Goal: Information Seeking & Learning: Learn about a topic

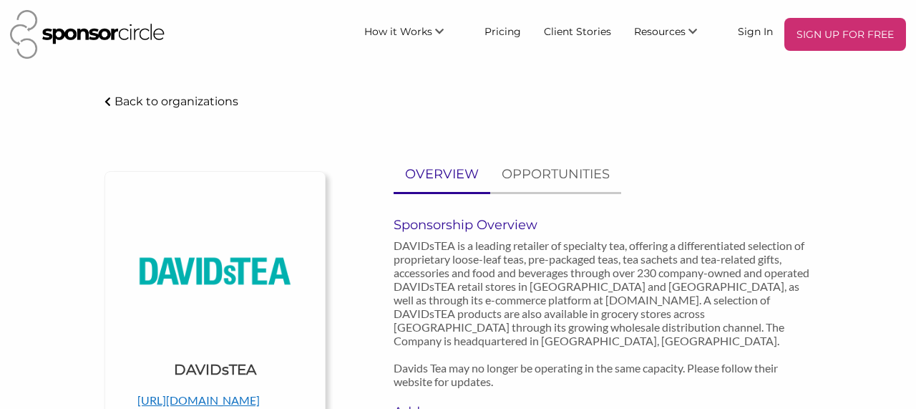
click at [154, 102] on p "Back to organizations" at bounding box center [176, 101] width 124 height 14
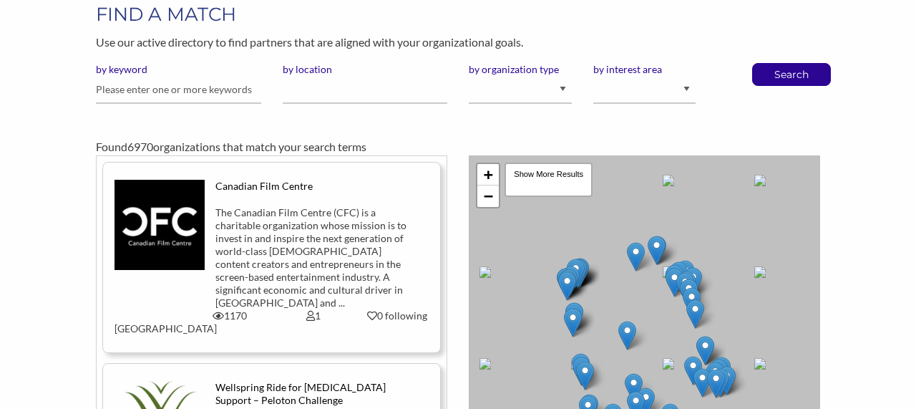
scroll to position [82, 0]
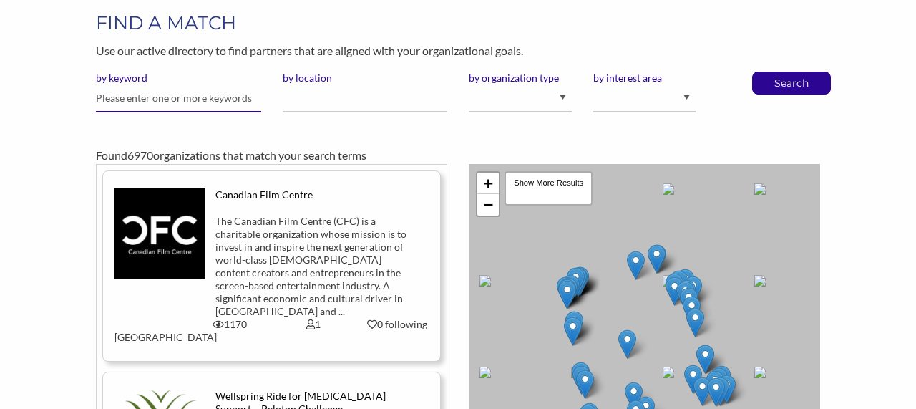
click at [221, 103] on input "text" at bounding box center [178, 98] width 165 height 28
type input "youth"
click at [348, 107] on input "by location" at bounding box center [365, 98] width 165 height 28
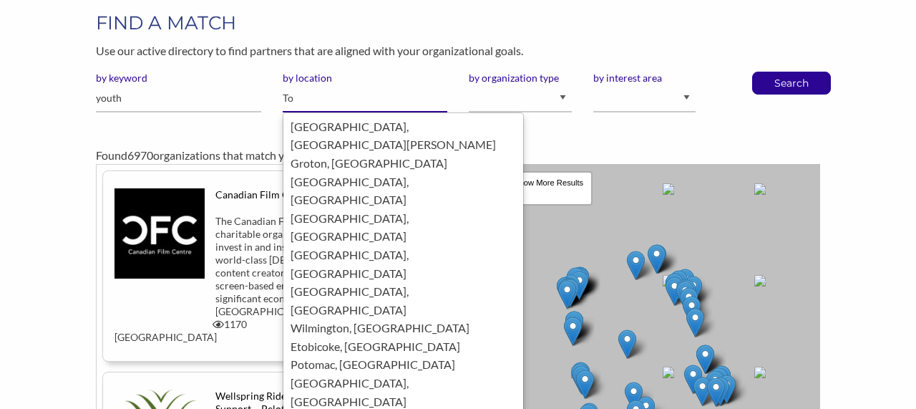
type input "T"
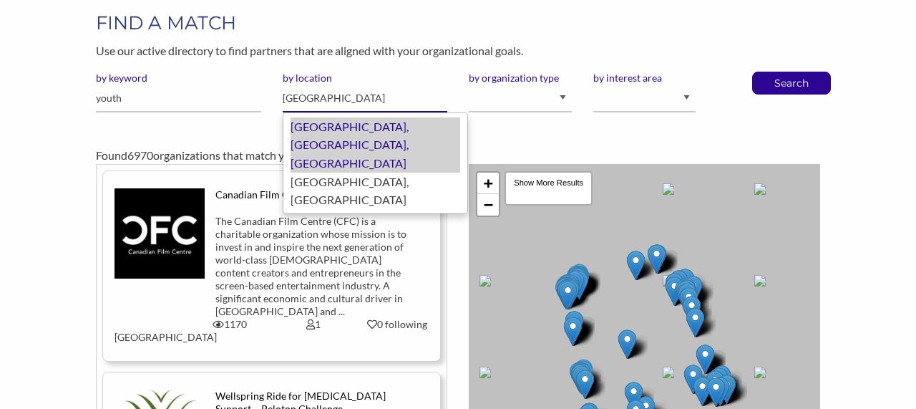
click at [393, 129] on div "Toronto, Ontario, Canada" at bounding box center [375, 144] width 170 height 55
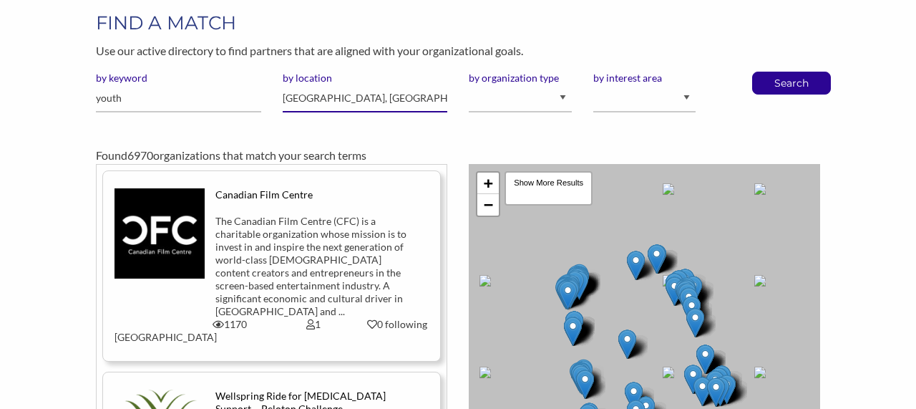
type input "[GEOGRAPHIC_DATA], [GEOGRAPHIC_DATA]"
click at [534, 96] on select "I am an event organizer seeking new partnerships with suppliers, exhibitors or …" at bounding box center [520, 98] width 103 height 28
select select "Property"
click at [469, 84] on select "I am an event organizer seeking new partnerships with suppliers, exhibitors or …" at bounding box center [520, 98] width 103 height 28
click at [670, 103] on select "Animal Welfare Arts and Culture Business and Entrepreneurship Community Diversi…" at bounding box center [644, 98] width 103 height 28
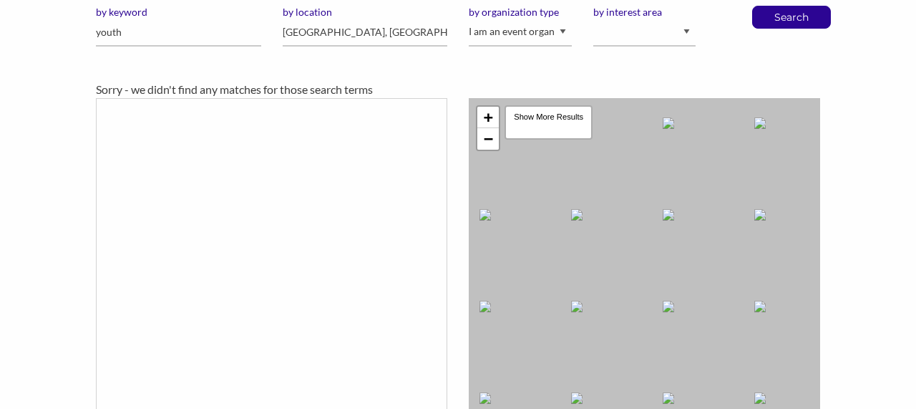
scroll to position [107, 0]
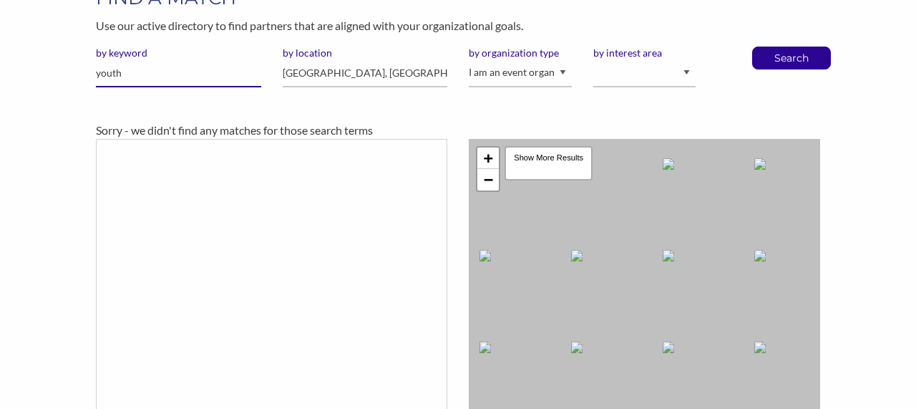
drag, startPoint x: 154, startPoint y: 67, endPoint x: 78, endPoint y: 67, distance: 75.8
click at [78, 67] on div "FIND A MATCH Use our active directory to find partners that are aligned with yo…" at bounding box center [458, 256] width 916 height 543
click at [127, 67] on input "youth" at bounding box center [178, 73] width 165 height 28
type input "y"
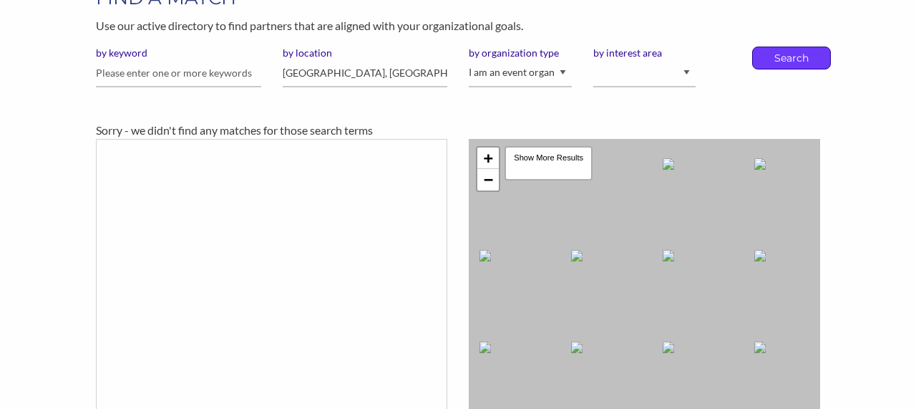
click at [768, 62] on p "Search" at bounding box center [791, 57] width 47 height 21
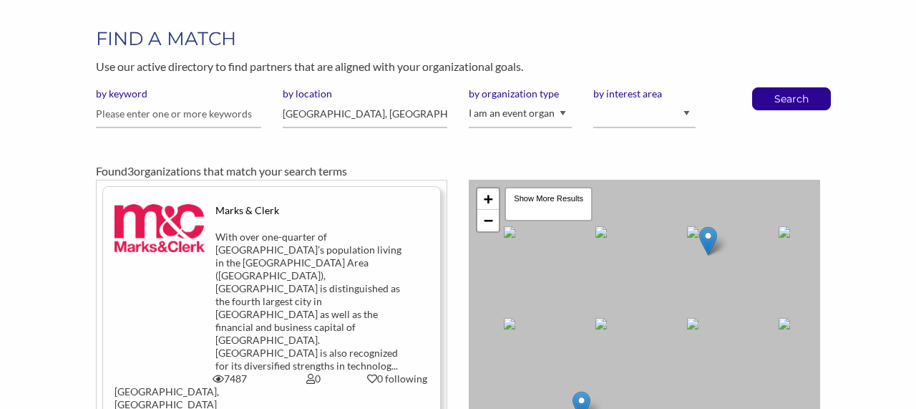
scroll to position [71, 0]
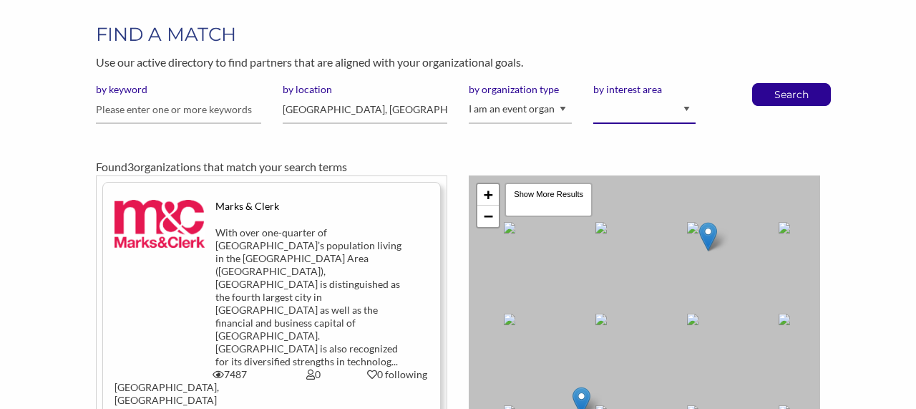
click at [647, 106] on select "Animal Welfare Arts and Culture Business and Entrepreneurship Community Diversi…" at bounding box center [644, 110] width 103 height 28
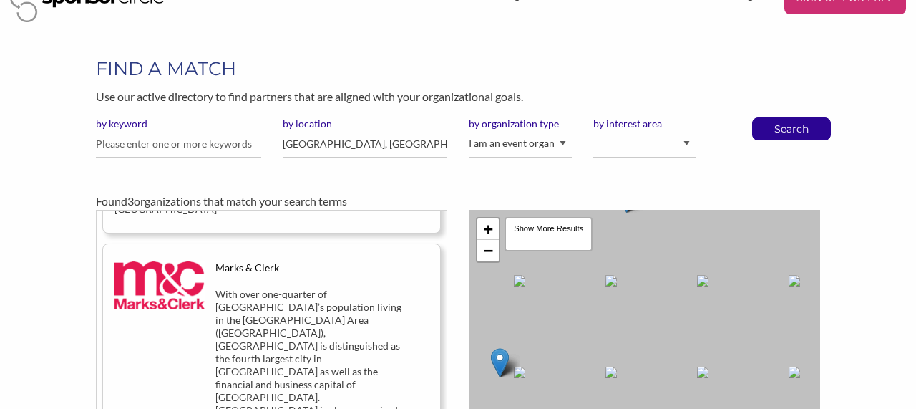
scroll to position [0, 0]
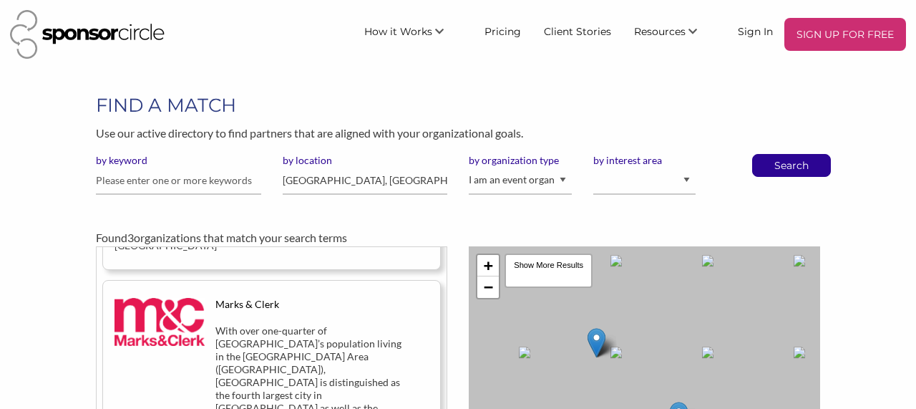
drag, startPoint x: 620, startPoint y: 334, endPoint x: 724, endPoint y: 273, distance: 120.6
drag, startPoint x: 679, startPoint y: 342, endPoint x: 710, endPoint y: 288, distance: 61.8
drag, startPoint x: 683, startPoint y: 339, endPoint x: 718, endPoint y: 325, distance: 37.9
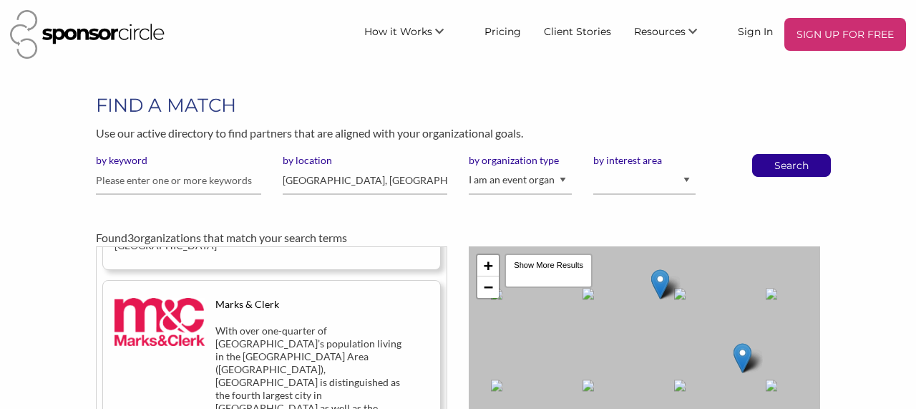
click at [557, 185] on select "I am an event organizer seeking new partnerships with suppliers, exhibitors or …" at bounding box center [520, 181] width 103 height 28
click at [641, 178] on select "Animal Welfare Arts and Culture Business and Entrepreneurship Community Diversi…" at bounding box center [644, 181] width 103 height 28
click at [358, 185] on input "[GEOGRAPHIC_DATA], [GEOGRAPHIC_DATA]" at bounding box center [365, 181] width 165 height 28
drag, startPoint x: 368, startPoint y: 183, endPoint x: 240, endPoint y: 183, distance: 128.1
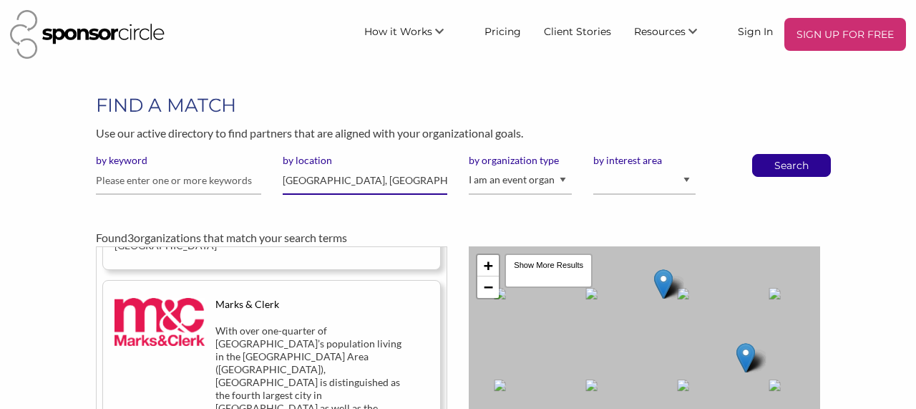
click at [240, 183] on div "by keyword by location Toronto, Ontario by organization type I am an event orga…" at bounding box center [457, 180] width 745 height 52
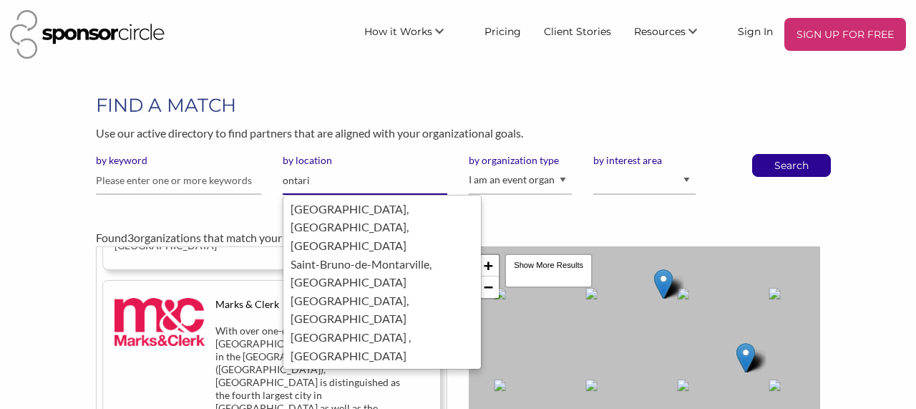
type input "ontario"
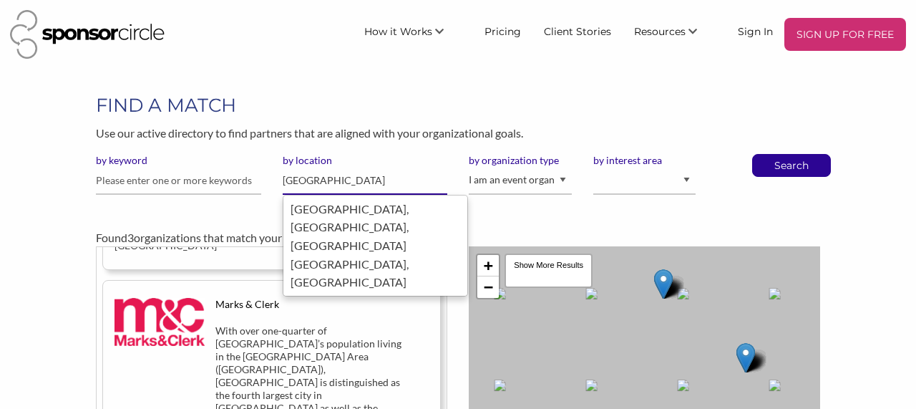
drag, startPoint x: 350, startPoint y: 185, endPoint x: 250, endPoint y: 185, distance: 99.4
click at [250, 185] on div "by keyword by location ontario by organization type I am an event organizer see…" at bounding box center [457, 180] width 745 height 52
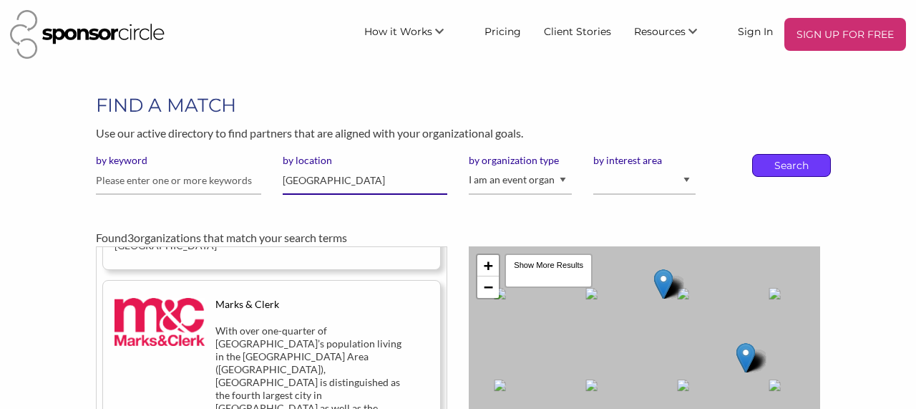
type input "[GEOGRAPHIC_DATA]"
click at [772, 175] on p "Search" at bounding box center [791, 165] width 47 height 21
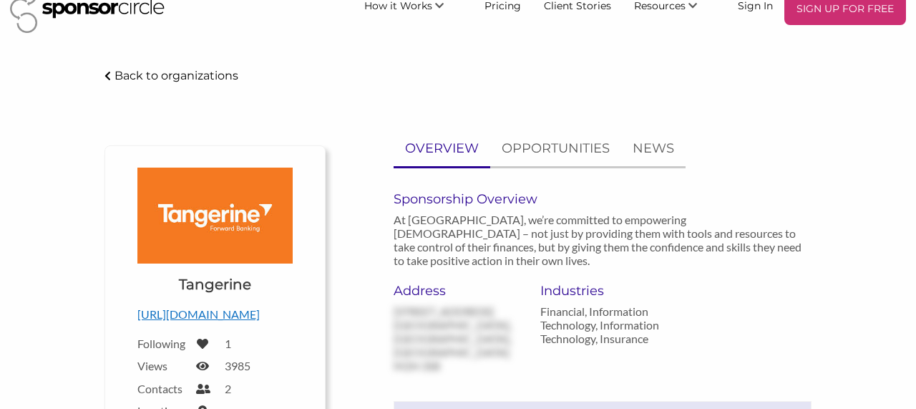
scroll to position [139, 0]
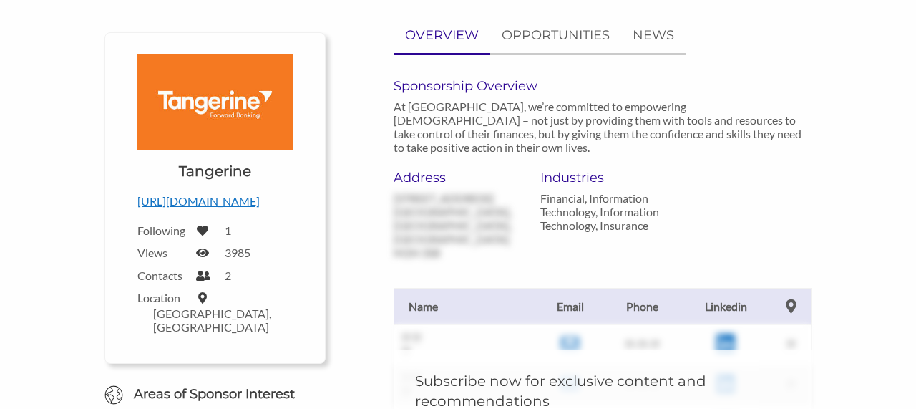
click at [185, 204] on p "[URL][DOMAIN_NAME]" at bounding box center [214, 201] width 155 height 19
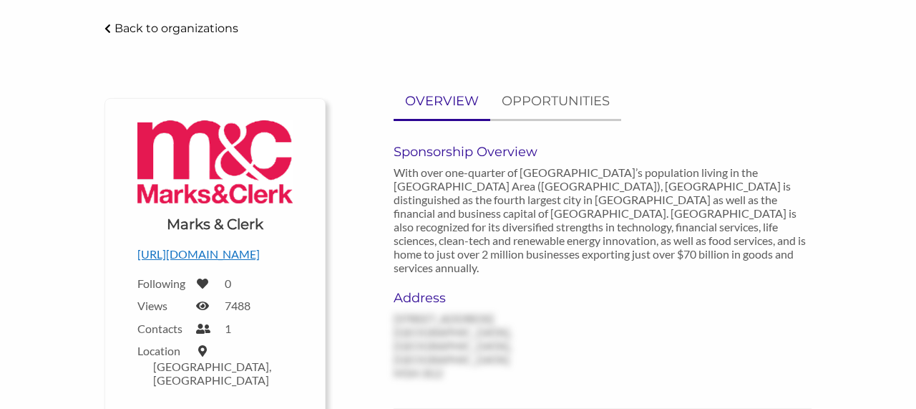
scroll to position [151, 0]
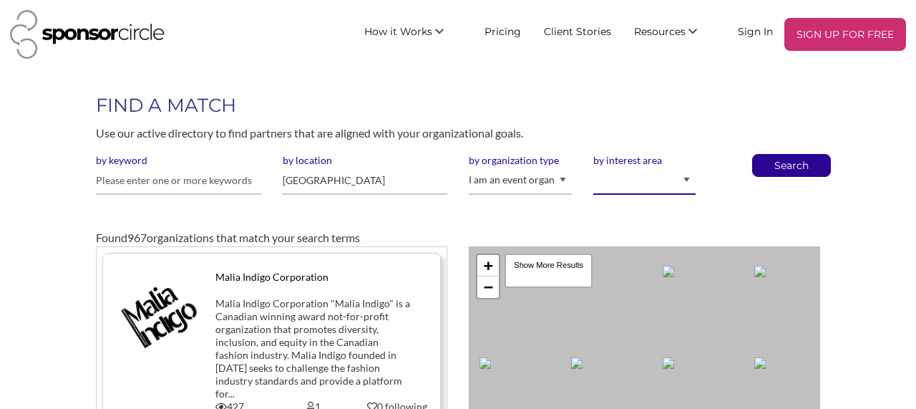
click at [652, 182] on select "Animal Welfare Arts and Culture Business and Entrepreneurship Community Diversi…" at bounding box center [644, 181] width 103 height 28
select select "7"
click at [593, 167] on select "Animal Welfare Arts and Culture Business and Entrepreneurship Community Diversi…" at bounding box center [644, 181] width 103 height 28
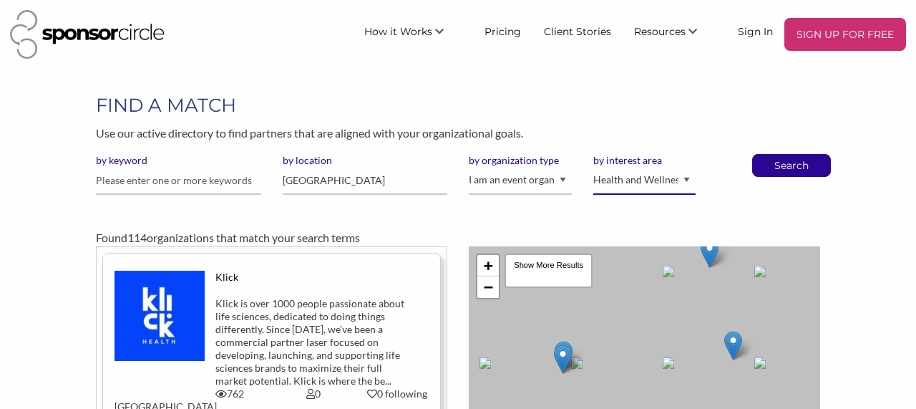
click at [677, 182] on select "Animal Welfare Arts and Culture Business and Entrepreneurship Community Diversi…" at bounding box center [644, 181] width 103 height 28
select select "12"
click at [593, 167] on select "Animal Welfare Arts and Culture Business and Entrepreneurship Community Diversi…" at bounding box center [644, 181] width 103 height 28
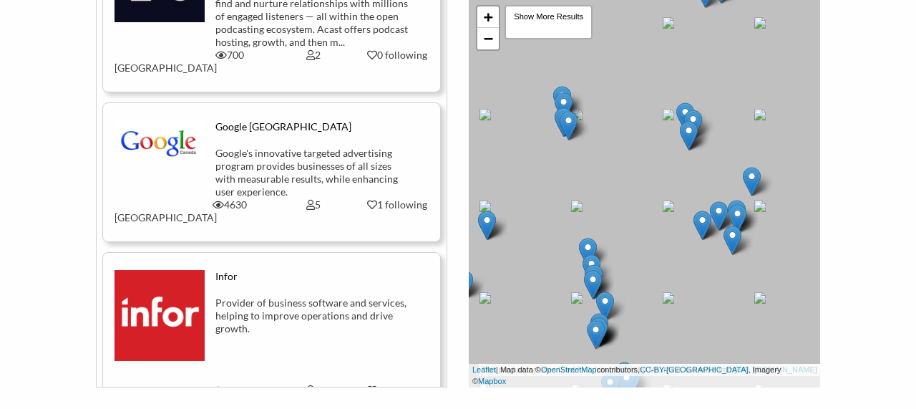
scroll to position [16472, 0]
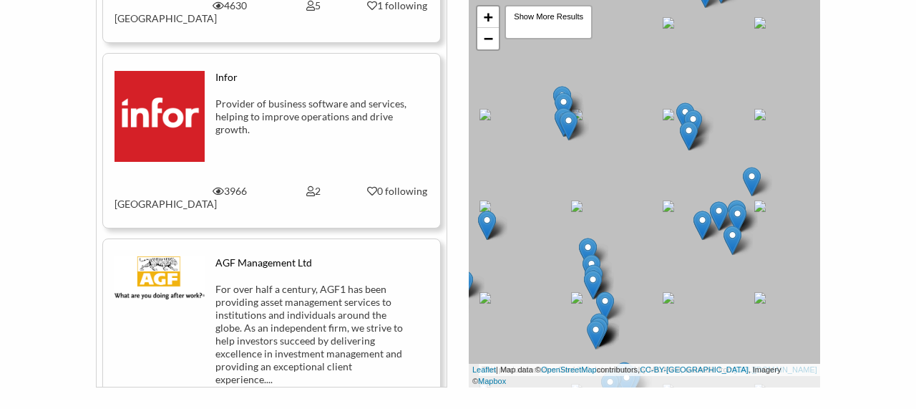
drag, startPoint x: 349, startPoint y: 123, endPoint x: 441, endPoint y: 3, distance: 151.5
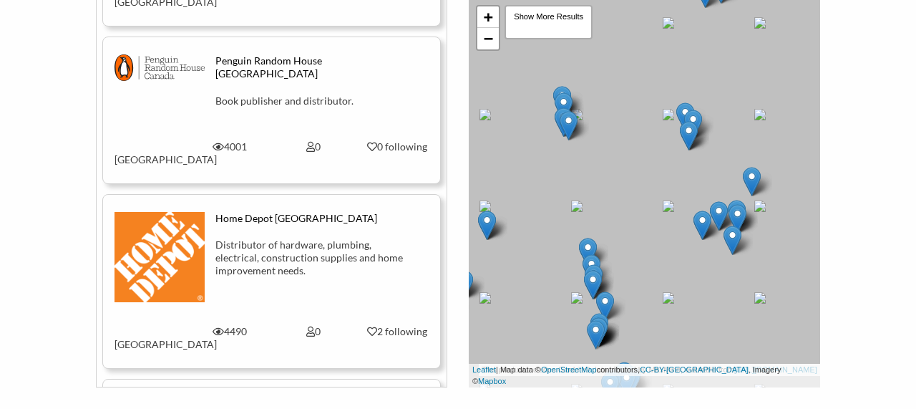
scroll to position [0, 0]
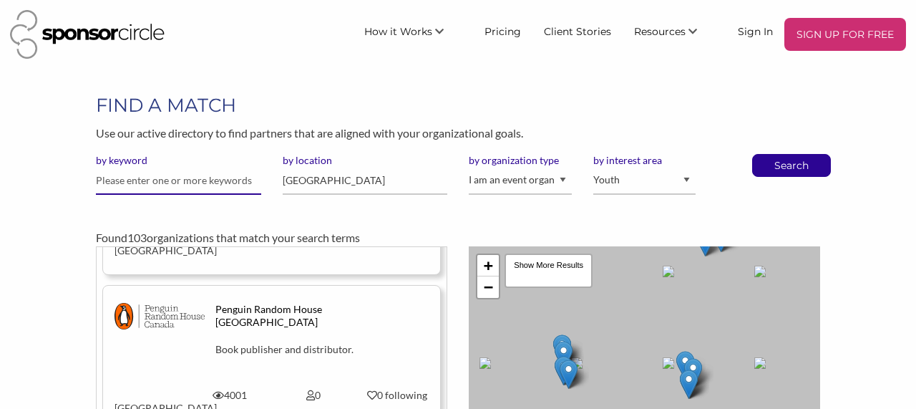
click at [171, 182] on input "text" at bounding box center [178, 181] width 165 height 28
click at [647, 189] on select "Animal Welfare Arts and Culture Business and Entrepreneurship Community Diversi…" at bounding box center [644, 181] width 103 height 28
select select "7"
click at [593, 167] on select "Animal Welfare Arts and Culture Business and Entrepreneurship Community Diversi…" at bounding box center [644, 181] width 103 height 28
click at [807, 159] on p "Search" at bounding box center [791, 165] width 47 height 21
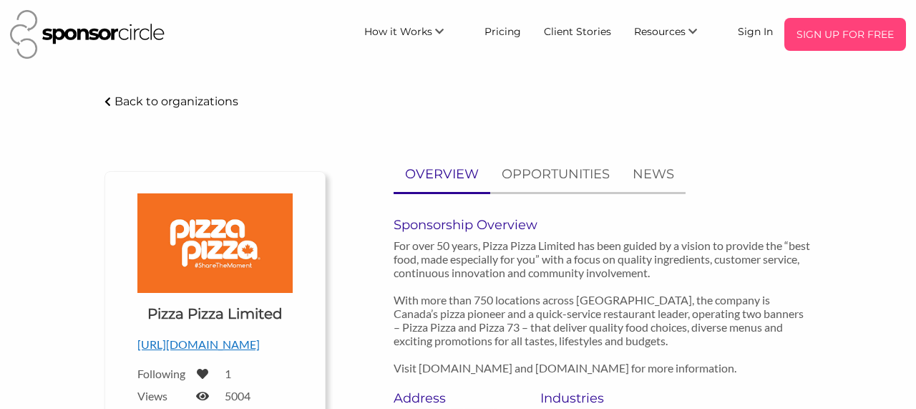
click at [824, 33] on p "SIGN UP FOR FREE" at bounding box center [845, 34] width 110 height 21
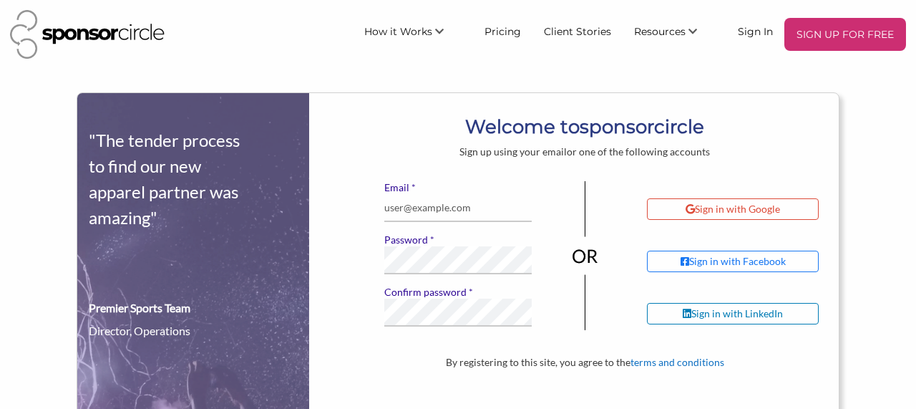
scroll to position [101, 0]
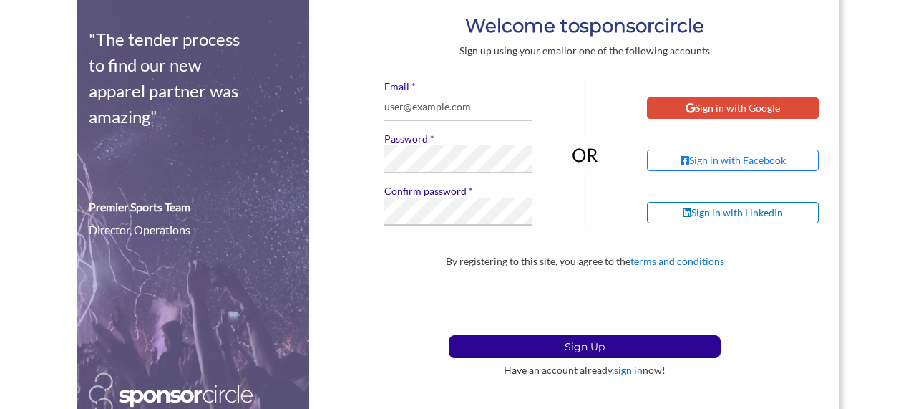
click at [700, 112] on div "Sign in with Google" at bounding box center [732, 108] width 94 height 13
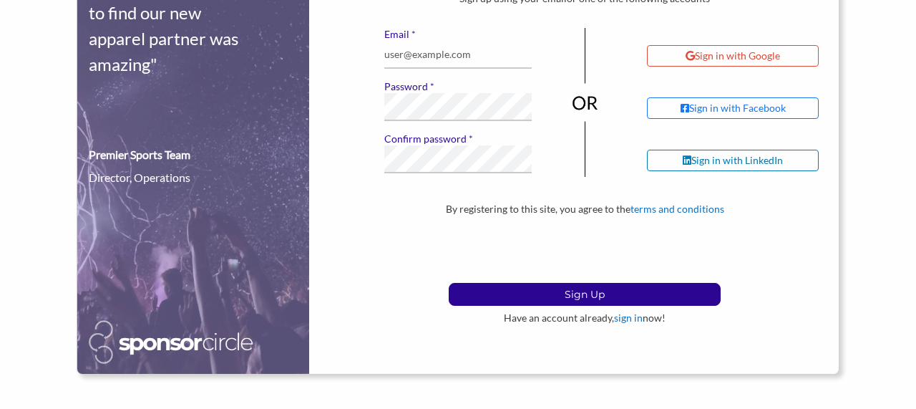
scroll to position [177, 0]
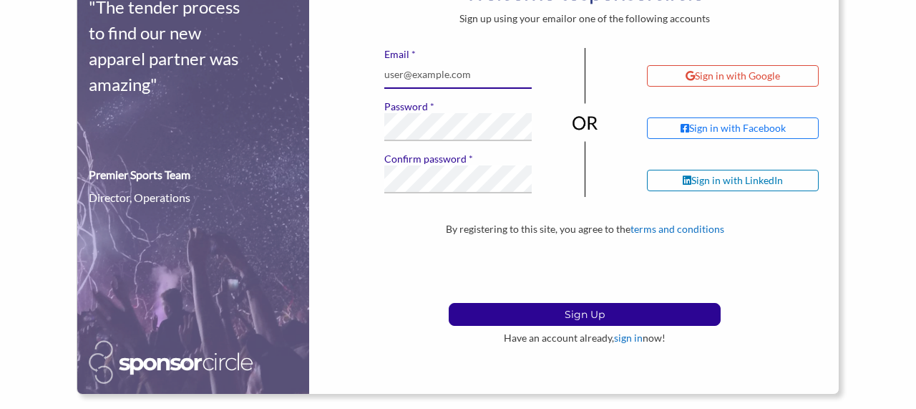
click at [429, 71] on input "* Email" at bounding box center [458, 75] width 148 height 28
type input "ysh@letsstopaids.org"
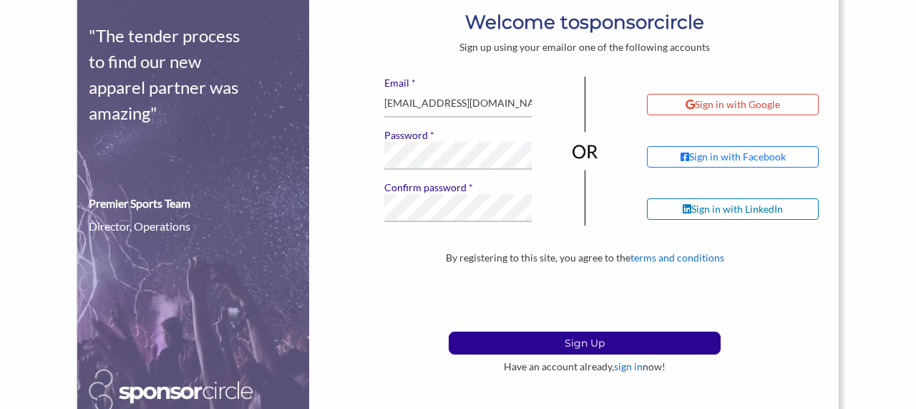
scroll to position [147, 0]
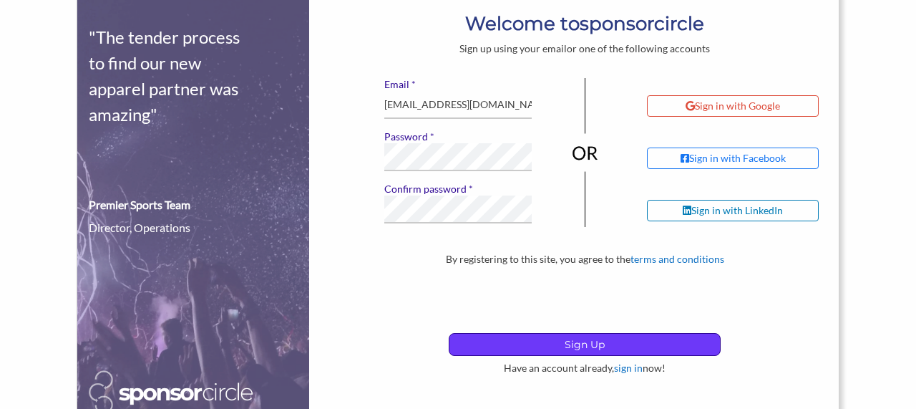
click at [509, 343] on p "Sign Up" at bounding box center [584, 343] width 270 height 21
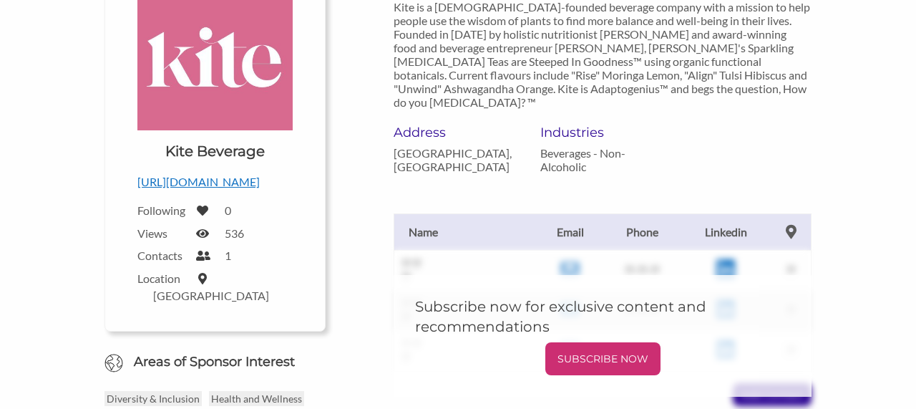
scroll to position [239, 0]
click at [220, 184] on p "[URL][DOMAIN_NAME]" at bounding box center [214, 181] width 155 height 19
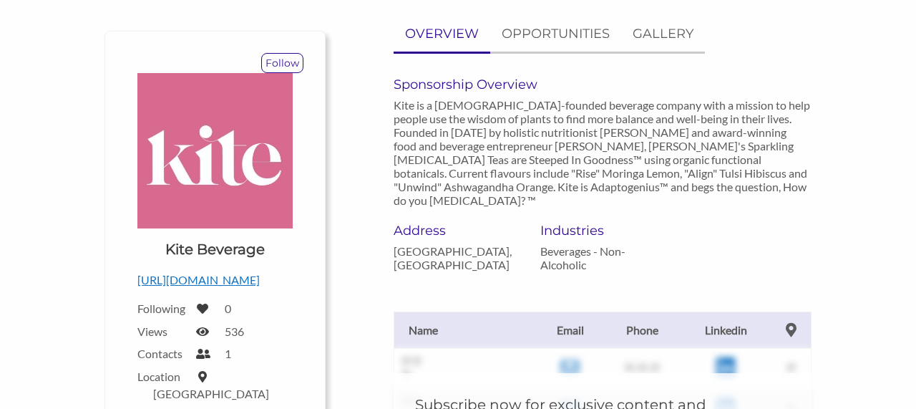
scroll to position [59, 0]
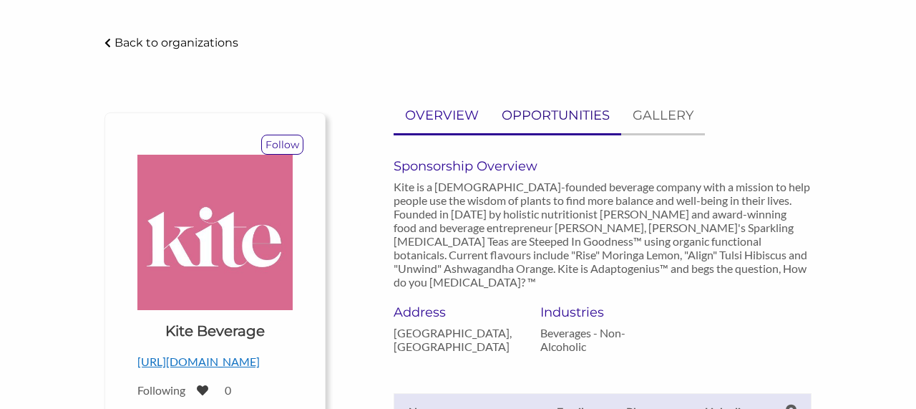
click at [542, 114] on p "OPPORTUNITIES" at bounding box center [556, 115] width 108 height 21
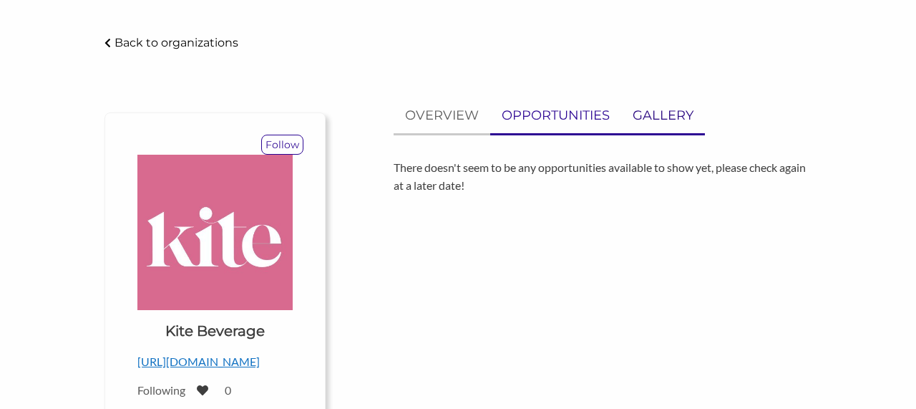
click at [655, 112] on p "GALLERY" at bounding box center [662, 115] width 61 height 21
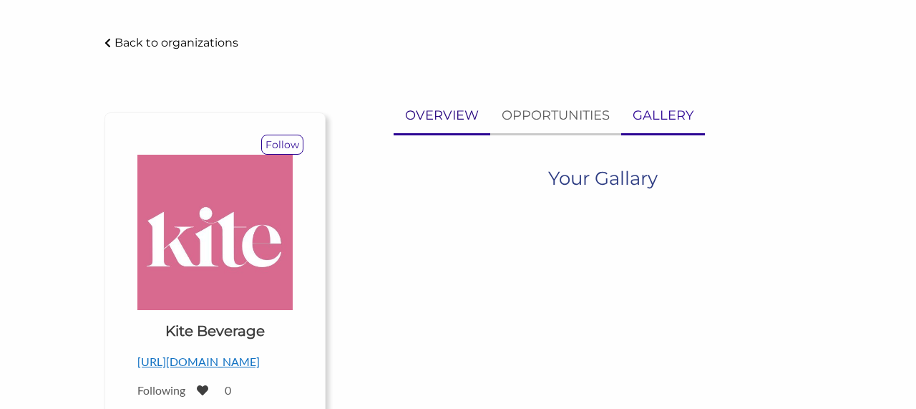
click at [414, 107] on p "OVERVIEW" at bounding box center [442, 115] width 74 height 21
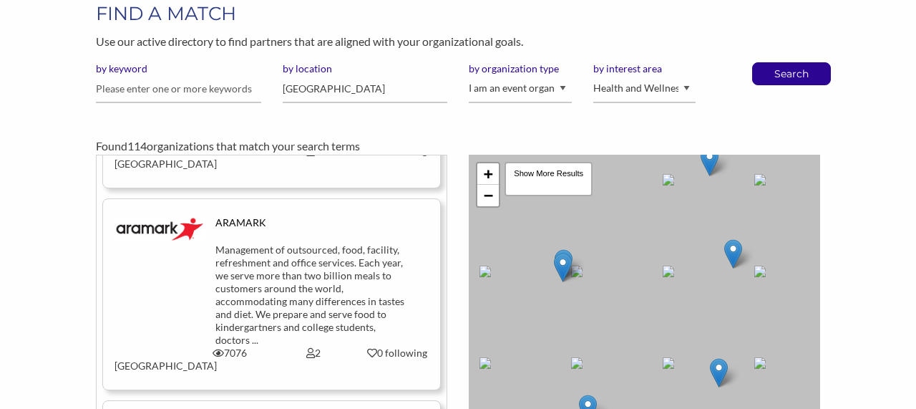
scroll to position [1607, 0]
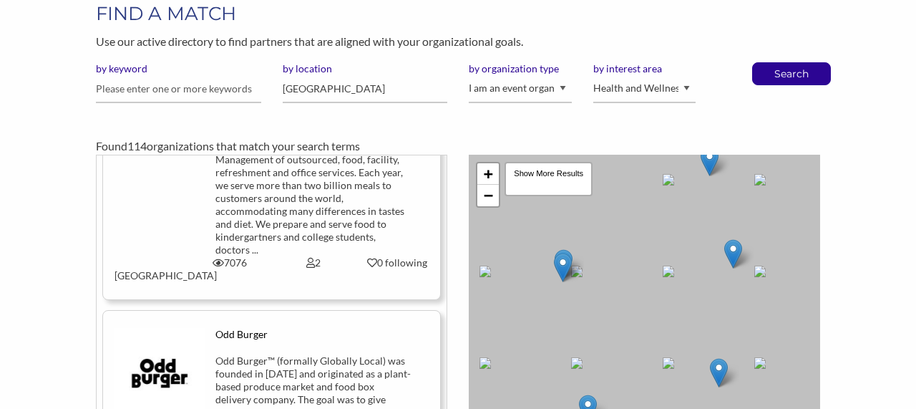
click at [675, 70] on label "by interest area" at bounding box center [644, 68] width 103 height 13
click at [675, 75] on select "Animal Welfare Arts and Culture Business and Entrepreneurship Community Diversi…" at bounding box center [644, 89] width 103 height 28
click at [675, 90] on select "Animal Welfare Arts and Culture Business and Entrepreneurship Community Diversi…" at bounding box center [644, 89] width 103 height 28
select select "17"
click at [593, 75] on select "Animal Welfare Arts and Culture Business and Entrepreneurship Community Diversi…" at bounding box center [644, 89] width 103 height 28
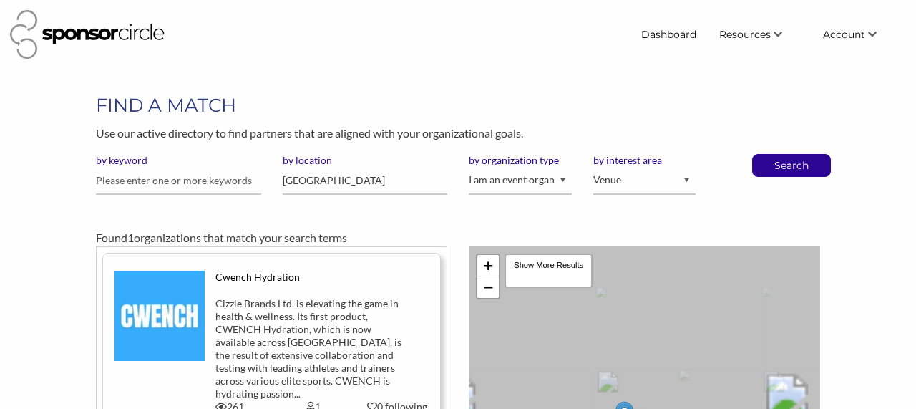
click at [670, 165] on label "by interest area" at bounding box center [644, 160] width 103 height 13
click at [670, 167] on select "Animal Welfare Arts and Culture Business and Entrepreneurship Community Diversi…" at bounding box center [644, 181] width 103 height 28
click at [675, 177] on select "Animal Welfare Arts and Culture Business and Entrepreneurship Community Diversi…" at bounding box center [644, 181] width 103 height 28
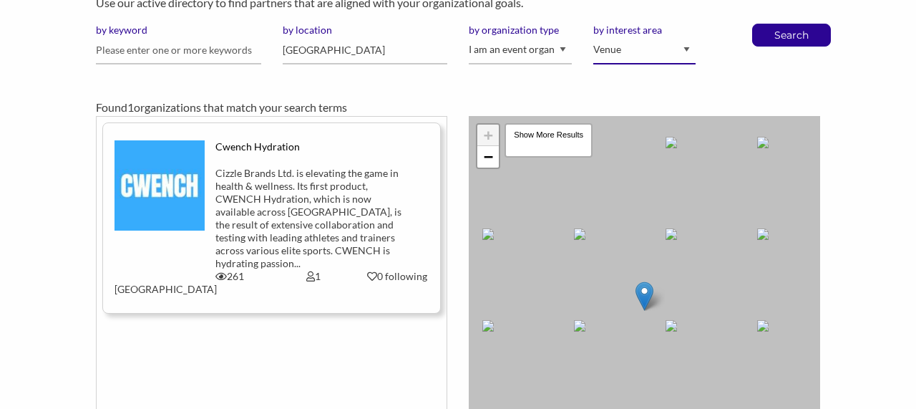
scroll to position [76, 0]
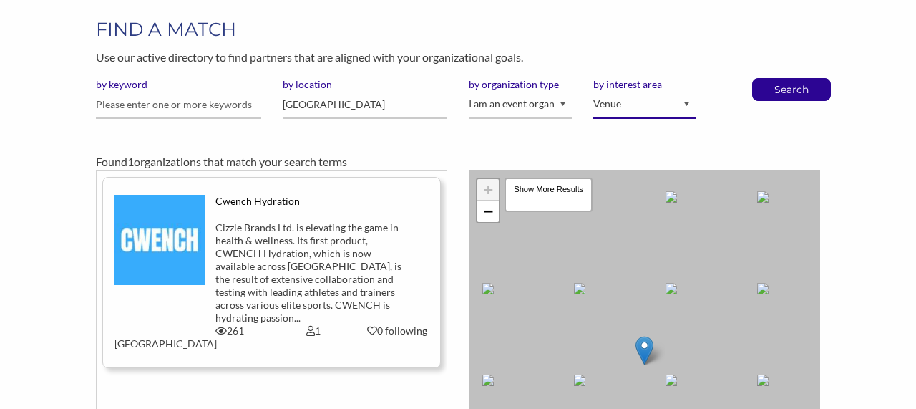
click at [672, 103] on select "Animal Welfare Arts and Culture Business and Entrepreneurship Community Diversi…" at bounding box center [644, 105] width 103 height 28
select select "14"
click at [593, 91] on select "Animal Welfare Arts and Culture Business and Entrepreneurship Community Diversi…" at bounding box center [644, 105] width 103 height 28
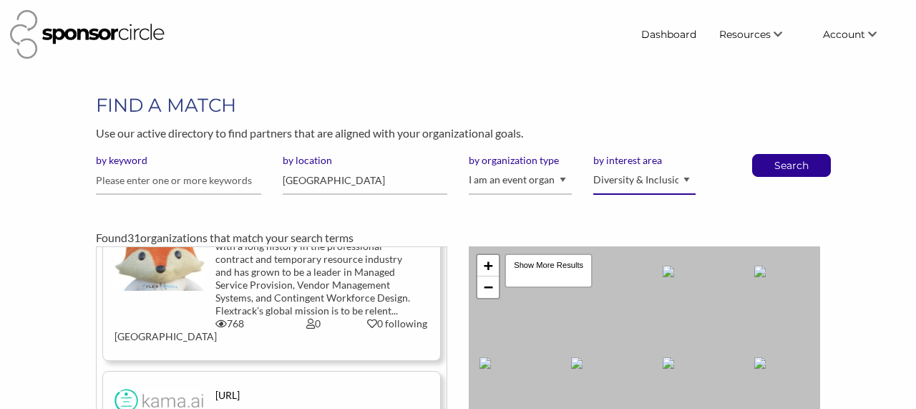
click at [683, 189] on select "Animal Welfare Arts and Culture Business and Entrepreneurship Community Diversi…" at bounding box center [644, 181] width 103 height 28
click at [176, 191] on input "text" at bounding box center [178, 181] width 165 height 28
click at [612, 174] on select "Animal Welfare Arts and Culture Business and Entrepreneurship Community Diversi…" at bounding box center [644, 181] width 103 height 28
select select "11"
click at [593, 167] on select "Animal Welfare Arts and Culture Business and Entrepreneurship Community Diversi…" at bounding box center [644, 181] width 103 height 28
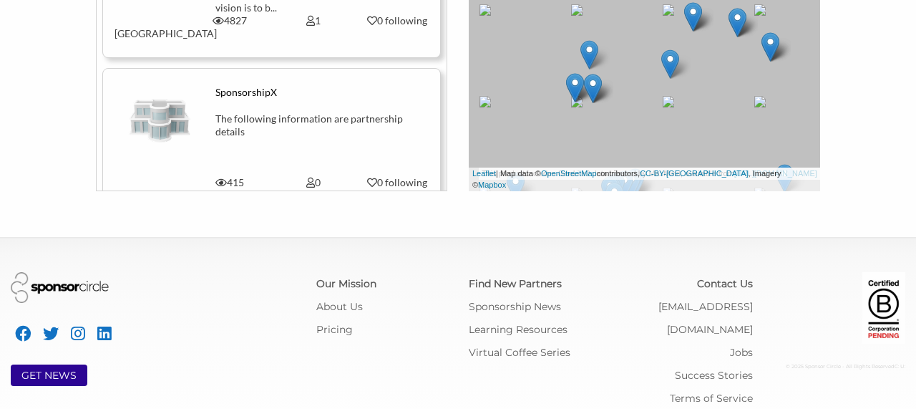
scroll to position [456, 0]
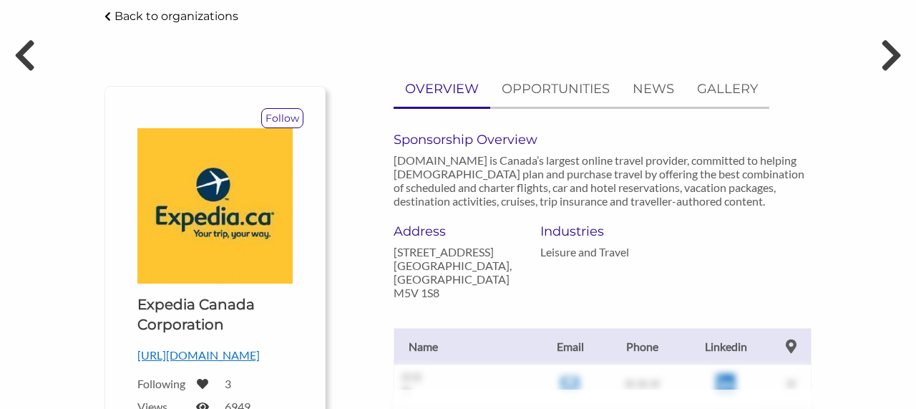
scroll to position [180, 0]
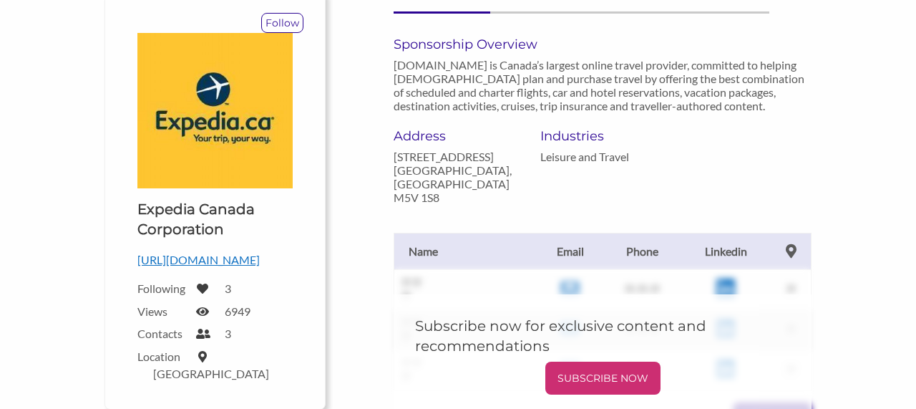
click at [200, 264] on p "[URL][DOMAIN_NAME]" at bounding box center [214, 259] width 155 height 19
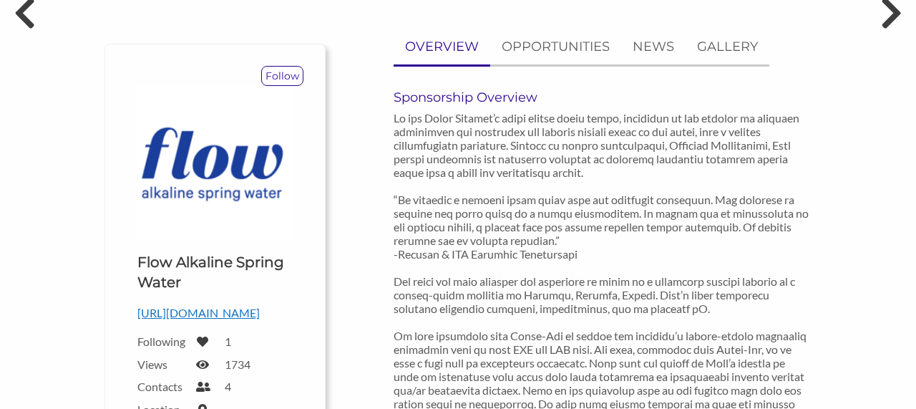
scroll to position [140, 0]
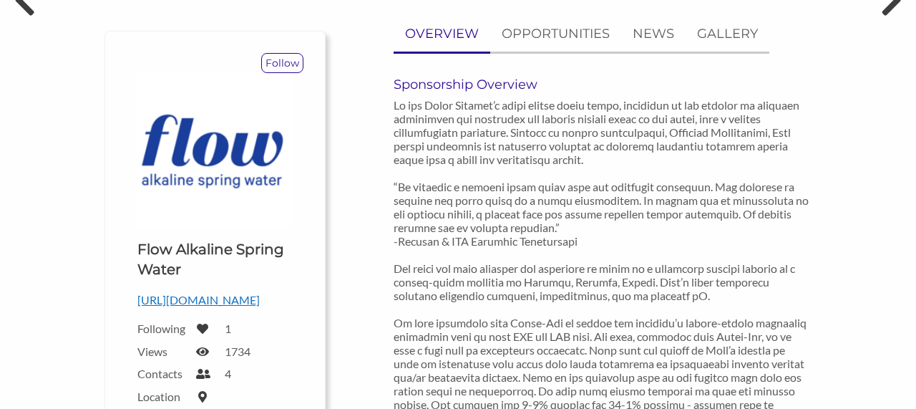
click at [255, 302] on p "[URL][DOMAIN_NAME]" at bounding box center [214, 299] width 155 height 19
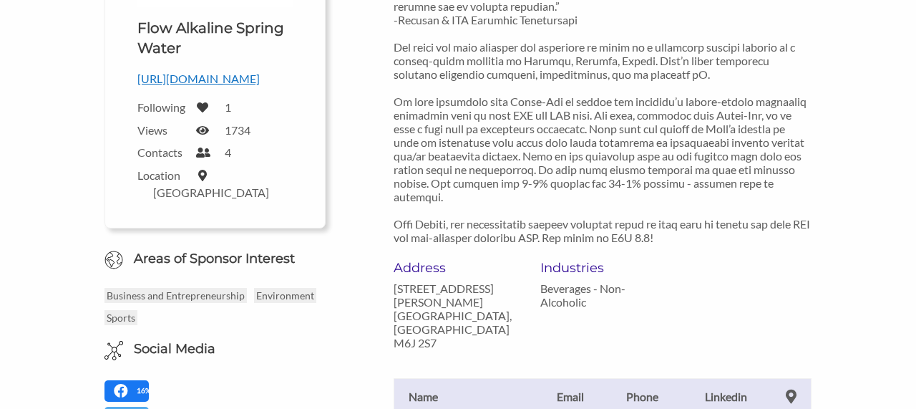
scroll to position [245, 0]
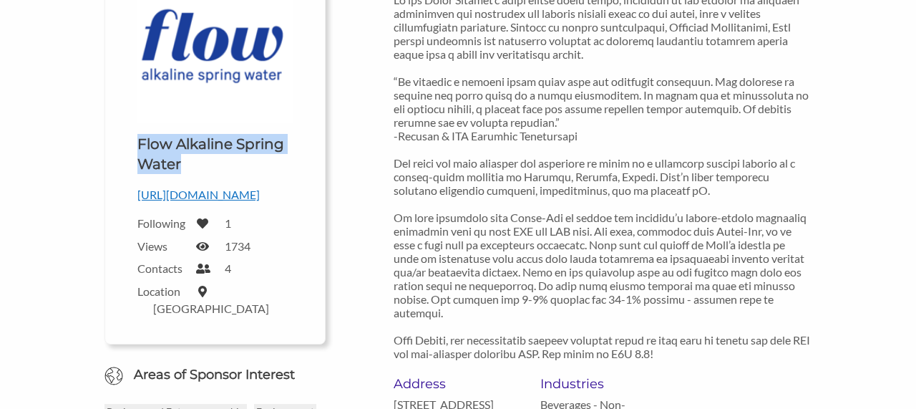
drag, startPoint x: 132, startPoint y: 131, endPoint x: 180, endPoint y: 161, distance: 56.0
click at [180, 161] on div "Upload a logo for your organization Choose Flow Alkaline Spring Water [URL][DOM…" at bounding box center [215, 145] width 177 height 354
copy h1 "Flow Alkaline Spring Water"
